Goal: Book appointment/travel/reservation

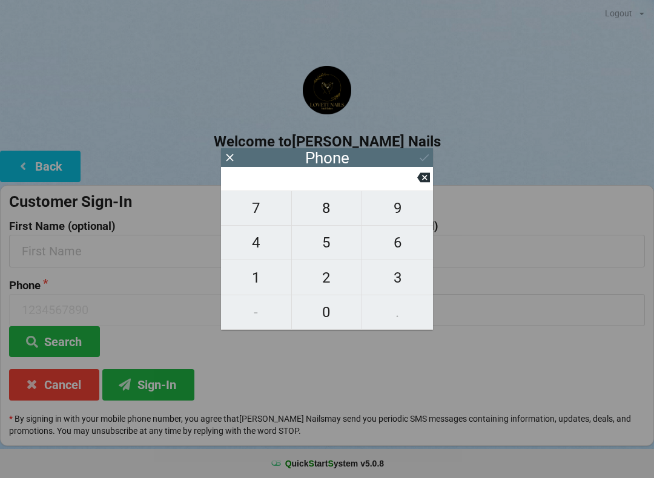
click at [338, 280] on span "2" at bounding box center [327, 277] width 70 height 25
type input "2"
click at [333, 213] on span "8" at bounding box center [327, 207] width 70 height 25
type input "28"
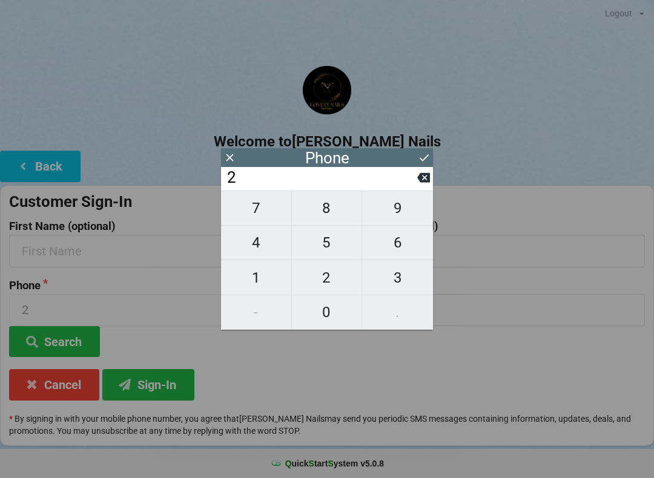
type input "28"
click at [260, 283] on span "1" at bounding box center [256, 277] width 70 height 25
type input "281"
click at [407, 275] on span "3" at bounding box center [397, 277] width 71 height 25
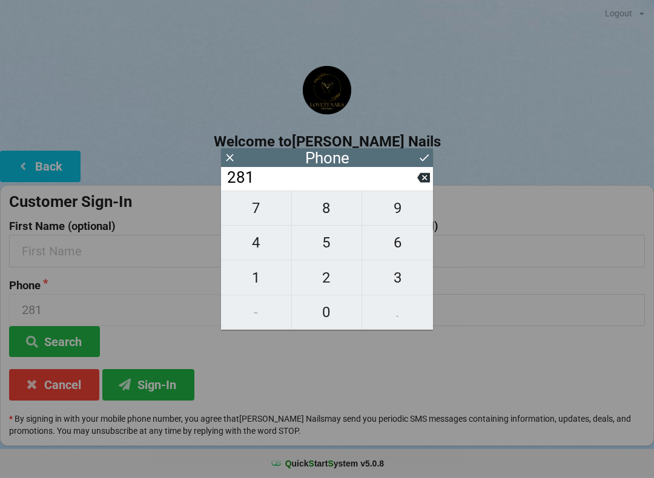
type input "2813"
click at [263, 214] on span "7" at bounding box center [256, 207] width 70 height 25
type input "28137"
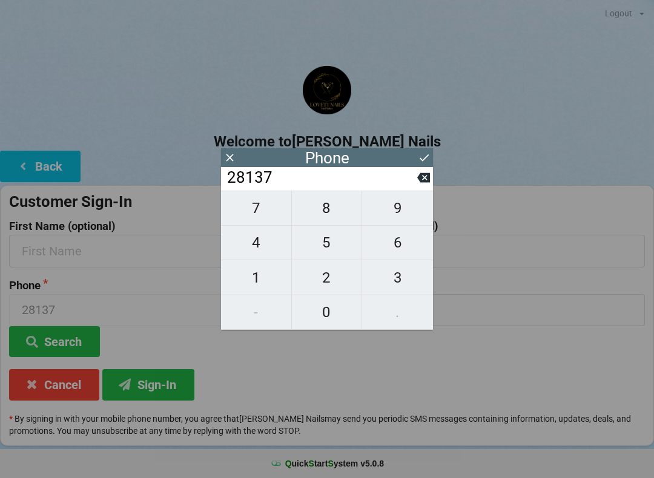
click at [333, 289] on span "2" at bounding box center [327, 277] width 70 height 25
type input "281372"
click at [417, 182] on icon at bounding box center [423, 177] width 13 height 13
click at [419, 179] on icon at bounding box center [423, 178] width 13 height 10
click at [417, 182] on icon at bounding box center [423, 177] width 13 height 13
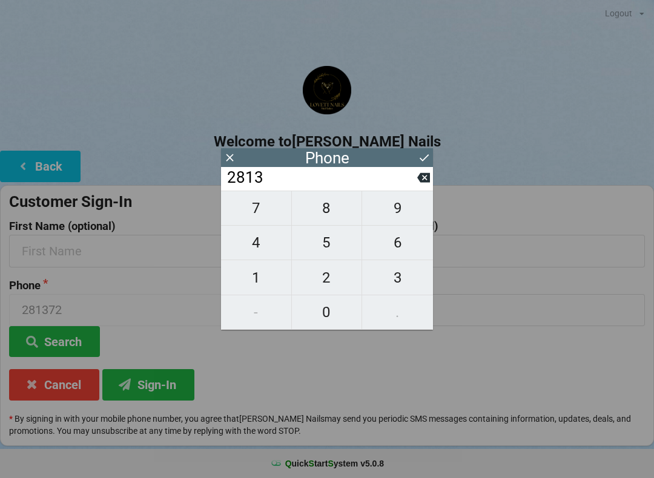
type input "281"
click at [404, 253] on span "6" at bounding box center [397, 242] width 71 height 25
type input "2816"
click at [416, 186] on input "2816" at bounding box center [321, 177] width 191 height 19
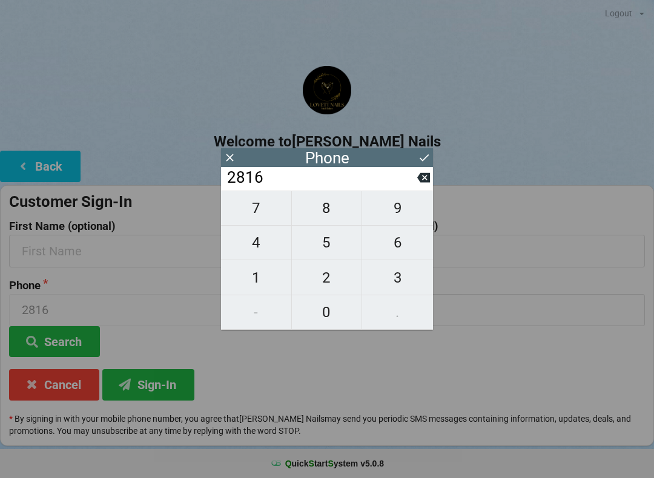
click at [402, 214] on span "9" at bounding box center [397, 207] width 71 height 25
type input "28169"
click at [421, 186] on button at bounding box center [423, 177] width 13 height 16
click at [419, 184] on icon at bounding box center [423, 177] width 13 height 13
type input "281"
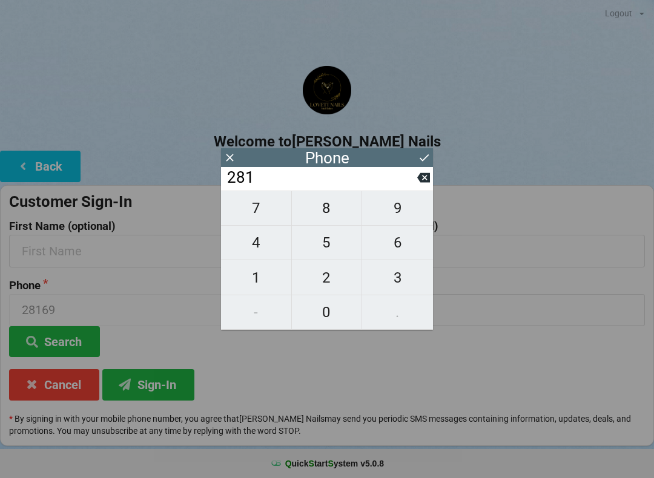
click at [412, 212] on span "9" at bounding box center [397, 207] width 71 height 25
type input "2819"
click at [271, 284] on span "1" at bounding box center [256, 277] width 70 height 25
type input "28191"
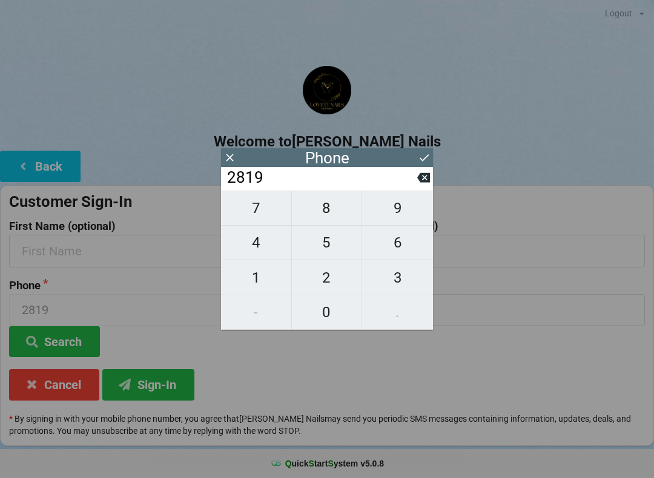
type input "28191"
click at [336, 208] on span "8" at bounding box center [327, 207] width 70 height 25
type input "281918"
click at [261, 209] on span "7" at bounding box center [256, 207] width 70 height 25
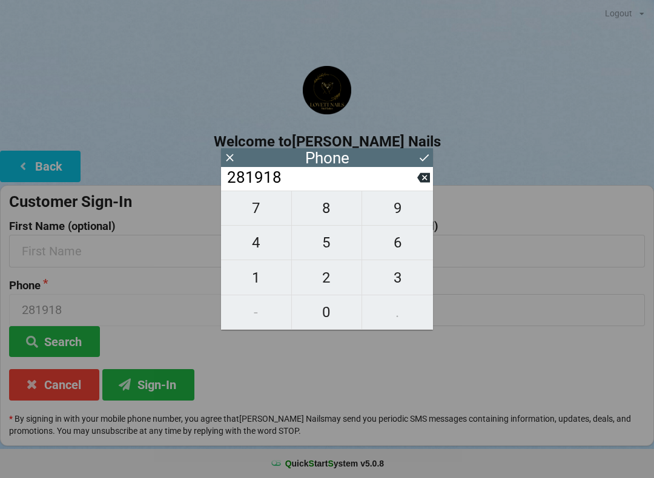
type input "2819187"
click at [428, 175] on icon at bounding box center [423, 177] width 13 height 13
type input "281918"
click at [262, 280] on span "1" at bounding box center [256, 277] width 70 height 25
type input "2819181"
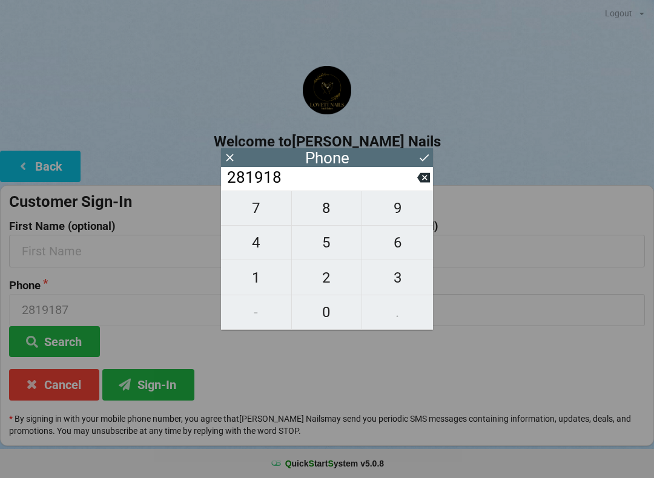
type input "2819181"
click at [329, 278] on span "2" at bounding box center [327, 277] width 70 height 25
type input "28191812"
click at [409, 277] on span "3" at bounding box center [397, 277] width 71 height 25
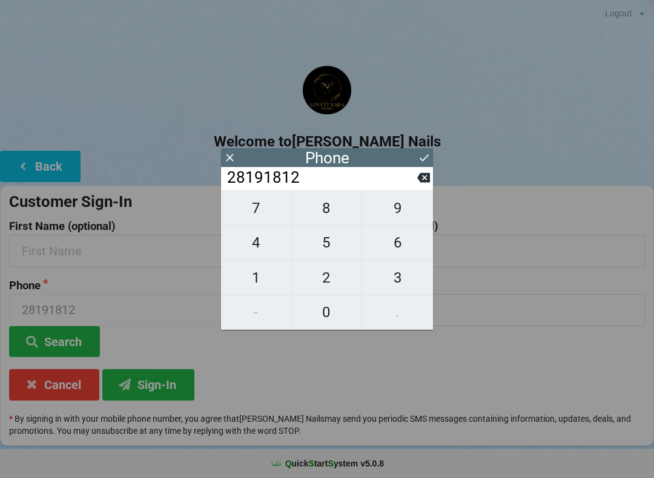
type input "281918123"
click at [271, 282] on span "1" at bounding box center [256, 277] width 70 height 25
type input "2819181231"
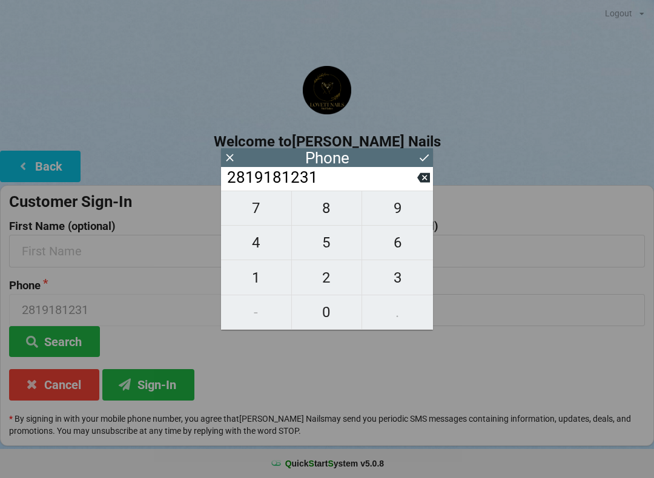
click at [427, 157] on icon at bounding box center [424, 157] width 13 height 13
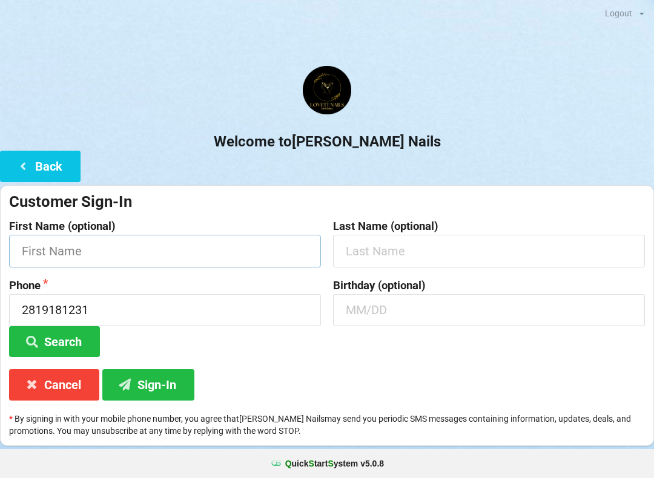
click at [225, 235] on input "text" at bounding box center [165, 251] width 312 height 32
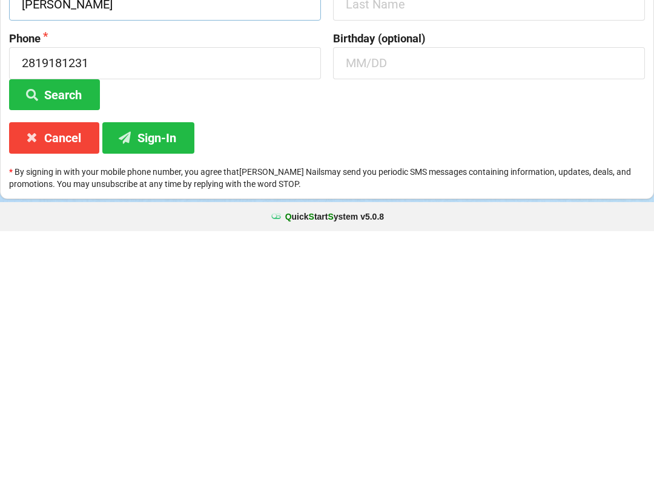
type input "[PERSON_NAME]"
click at [158, 369] on button "Sign-In" at bounding box center [148, 384] width 92 height 31
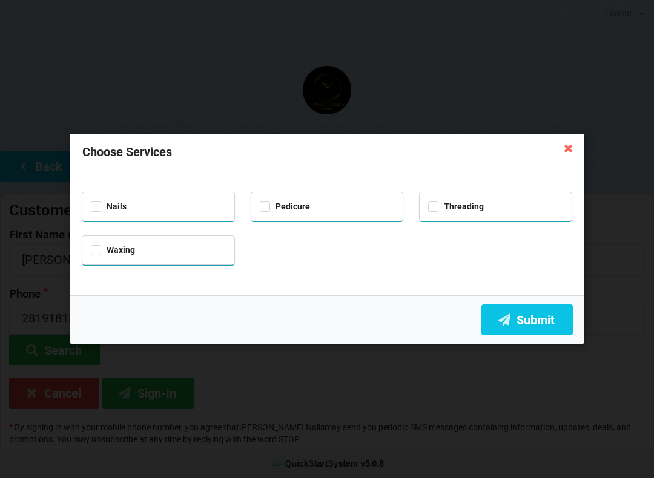
click at [265, 210] on div "Pedicure" at bounding box center [327, 206] width 135 height 14
checkbox input "true"
click at [94, 207] on label "Nails" at bounding box center [109, 207] width 36 height 10
checkbox input "true"
click at [522, 324] on button "Submit" at bounding box center [526, 319] width 91 height 31
